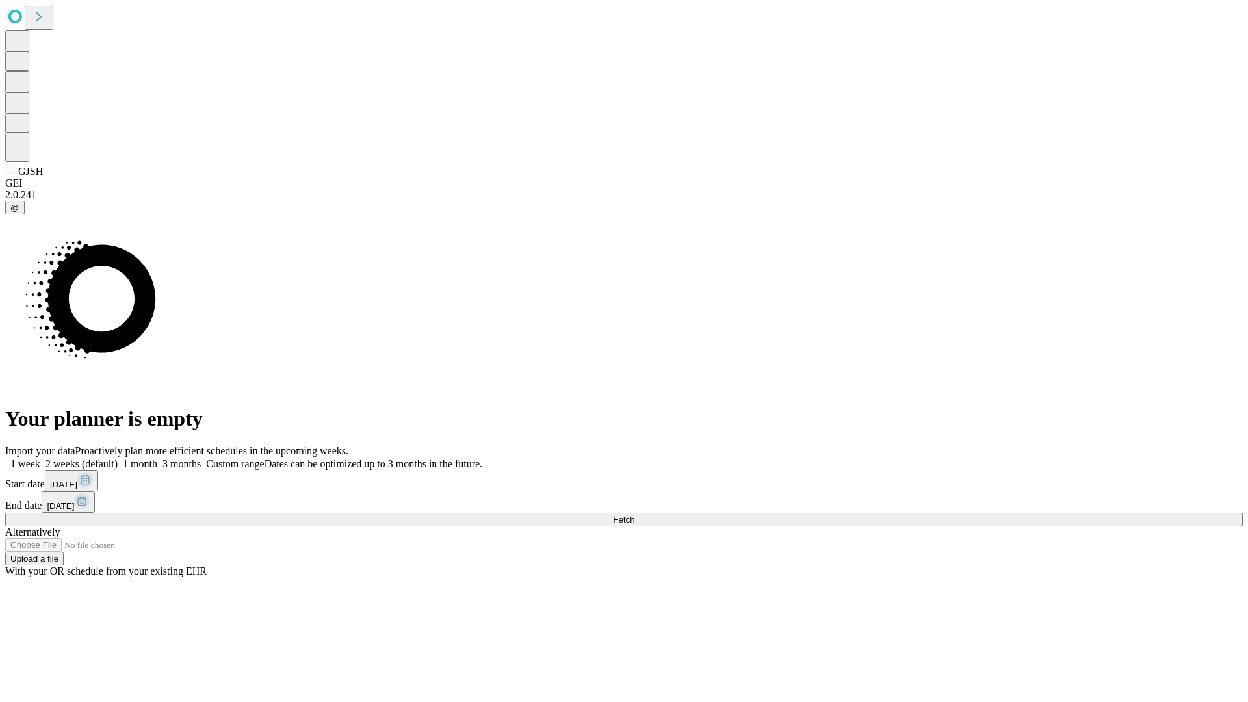
click at [635, 515] on span "Fetch" at bounding box center [623, 520] width 21 height 10
